Goal: Check status: Check status

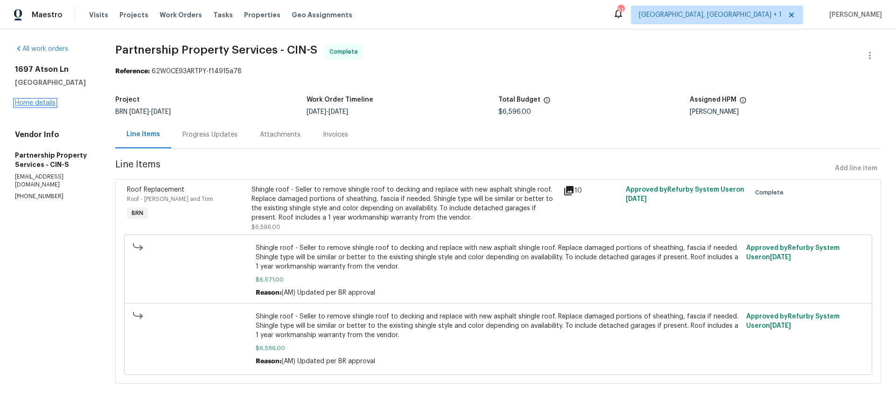
click at [45, 103] on link "Home details" at bounding box center [35, 103] width 41 height 7
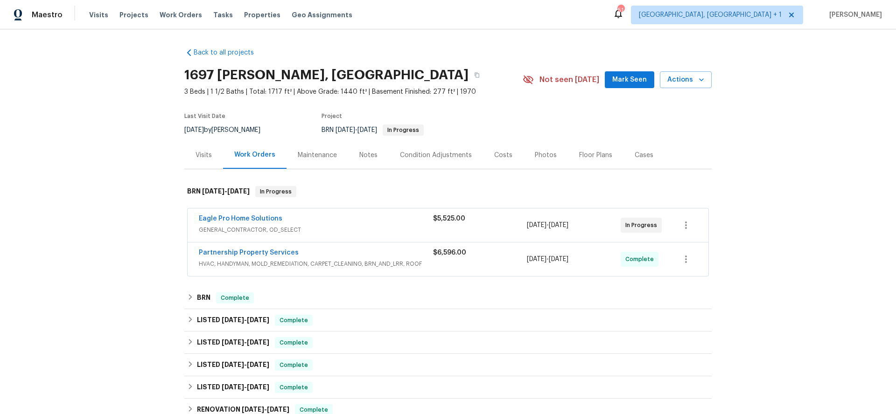
click at [300, 225] on span "GENERAL_CONTRACTOR, OD_SELECT" at bounding box center [316, 229] width 234 height 9
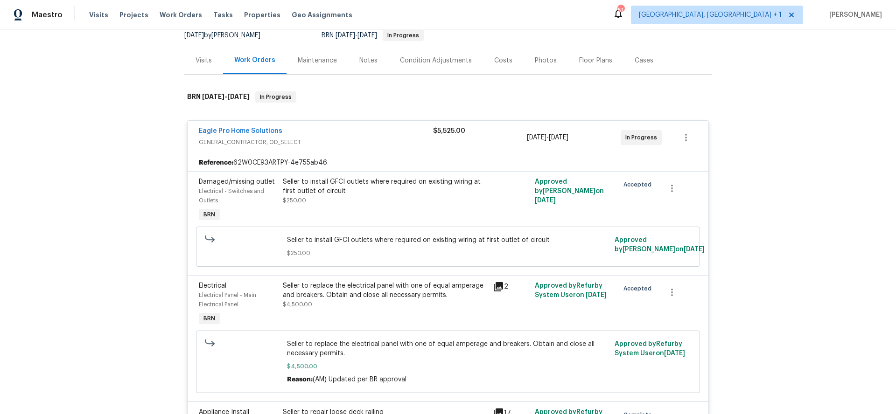
scroll to position [119, 0]
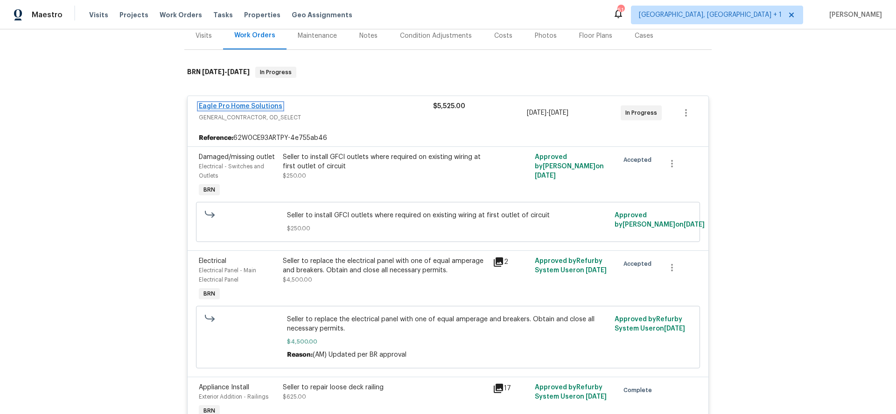
click at [266, 106] on link "Eagle Pro Home Solutions" at bounding box center [241, 106] width 84 height 7
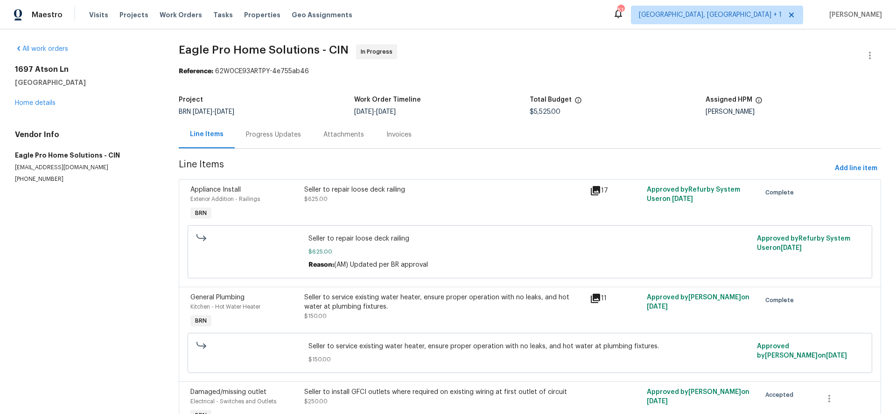
click at [278, 144] on div "Progress Updates" at bounding box center [273, 135] width 77 height 28
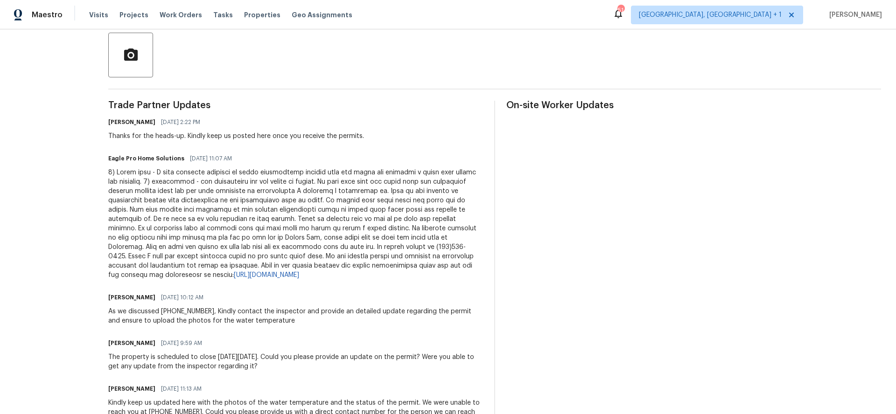
scroll to position [217, 0]
click at [299, 275] on link "[URL][DOMAIN_NAME]" at bounding box center [266, 274] width 65 height 7
